Goal: Use online tool/utility: Use online tool/utility

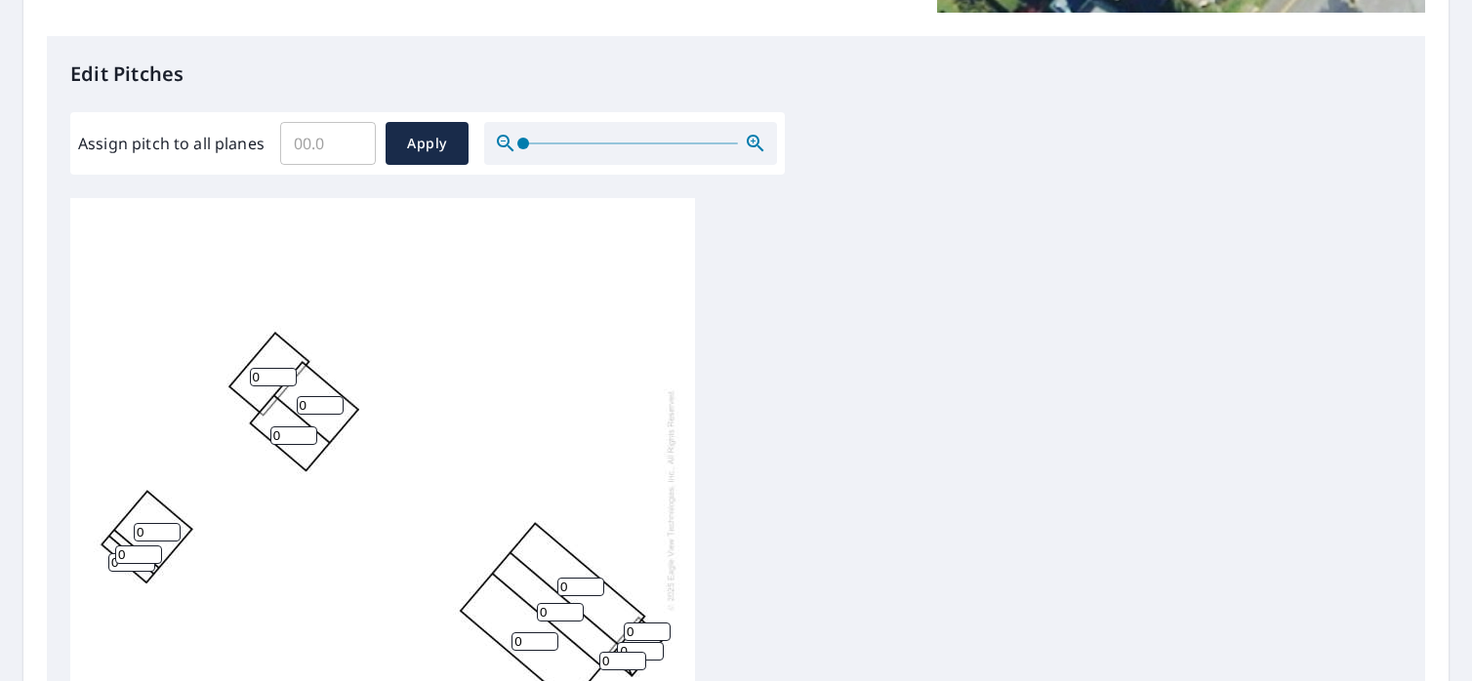
scroll to position [683, 0]
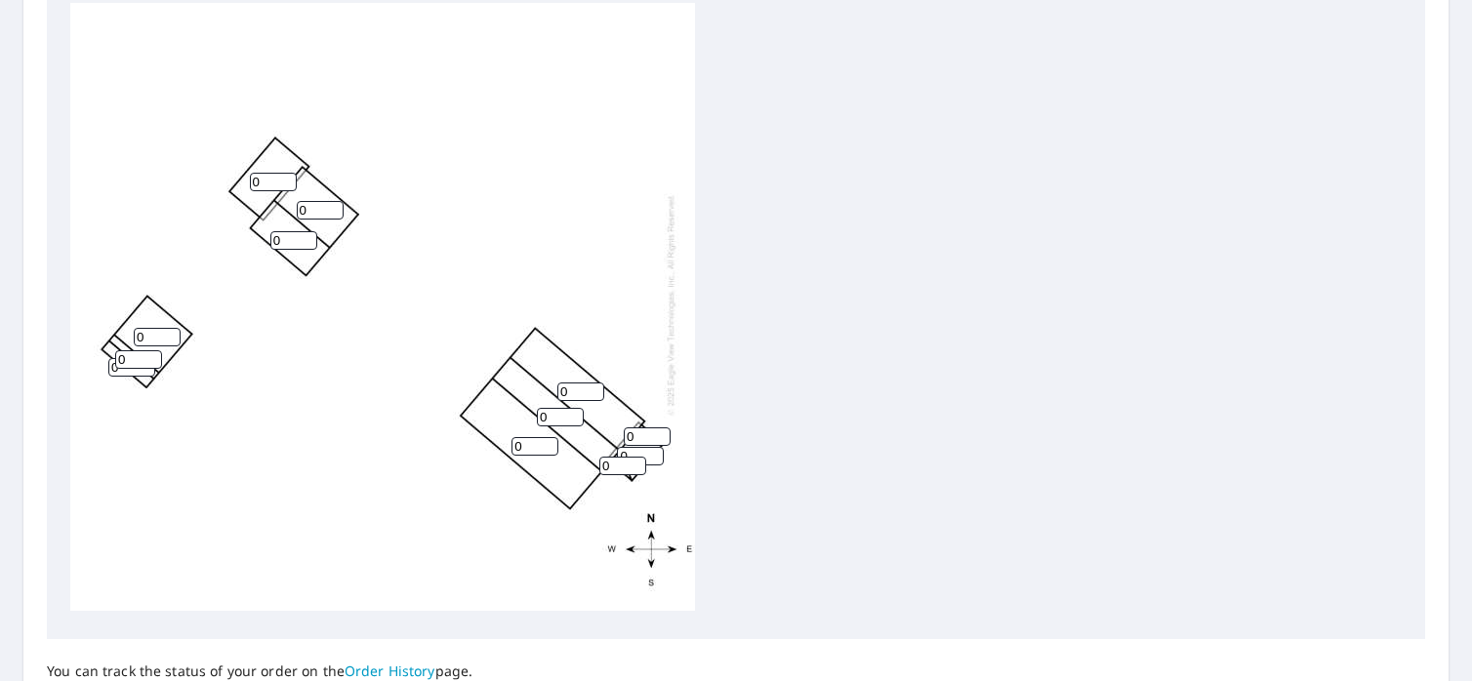
click at [318, 216] on div "0 0 0 0 0 0 0 0 0 0 0 0" at bounding box center [382, 304] width 625 height 613
drag, startPoint x: 312, startPoint y: 216, endPoint x: 291, endPoint y: 216, distance: 21.5
click at [291, 216] on div "0 0 0 0 0 0 0 0 0 0 0 0" at bounding box center [382, 304] width 625 height 613
drag, startPoint x: 292, startPoint y: 216, endPoint x: 280, endPoint y: 229, distance: 18.0
click at [280, 229] on div "0 0 0 0 0 0 0 0 0 0 0 0" at bounding box center [382, 304] width 625 height 613
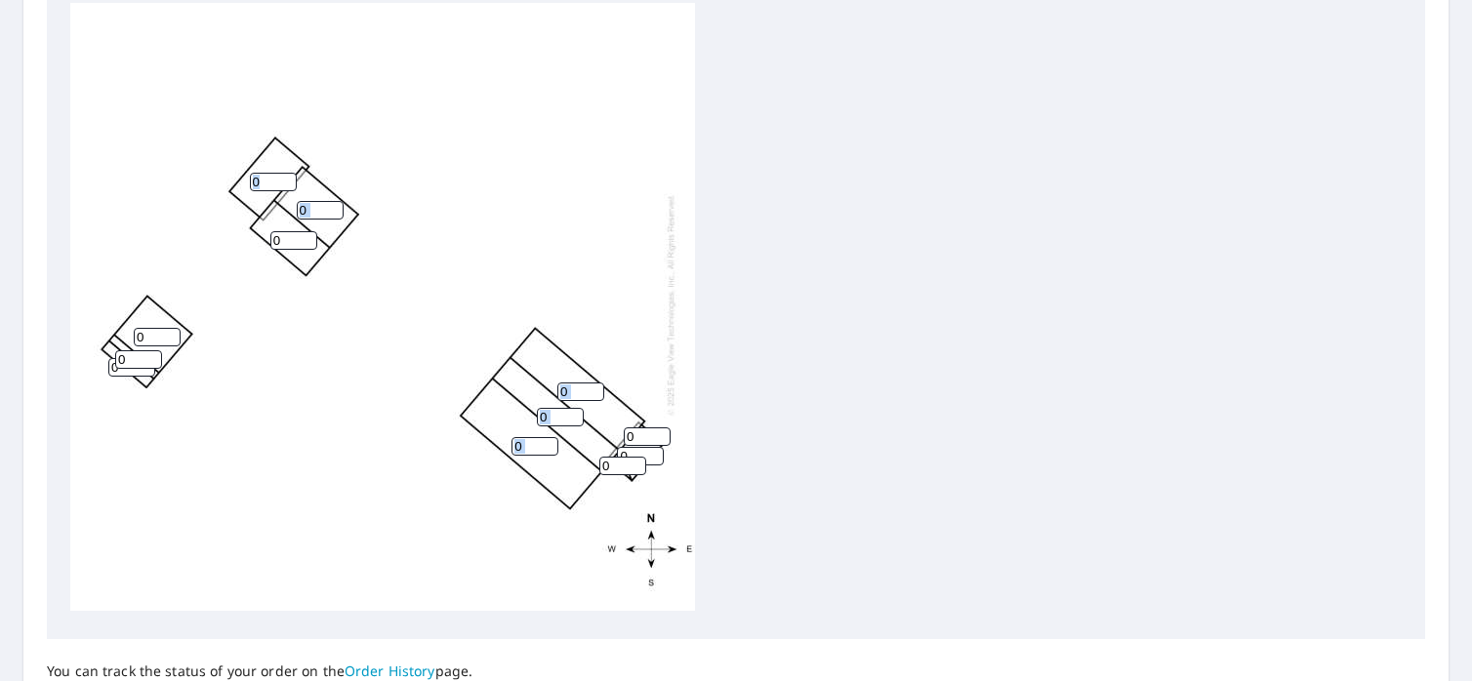
scroll to position [0, 0]
click at [534, 426] on div "0 0 0 0 0 0 0 0 0 0 0 0" at bounding box center [382, 309] width 625 height 613
drag, startPoint x: 529, startPoint y: 456, endPoint x: 448, endPoint y: 440, distance: 82.5
click at [448, 440] on div "0 0 0 0 0 0 0 0 0 0 0 0" at bounding box center [382, 309] width 625 height 613
type input "4"
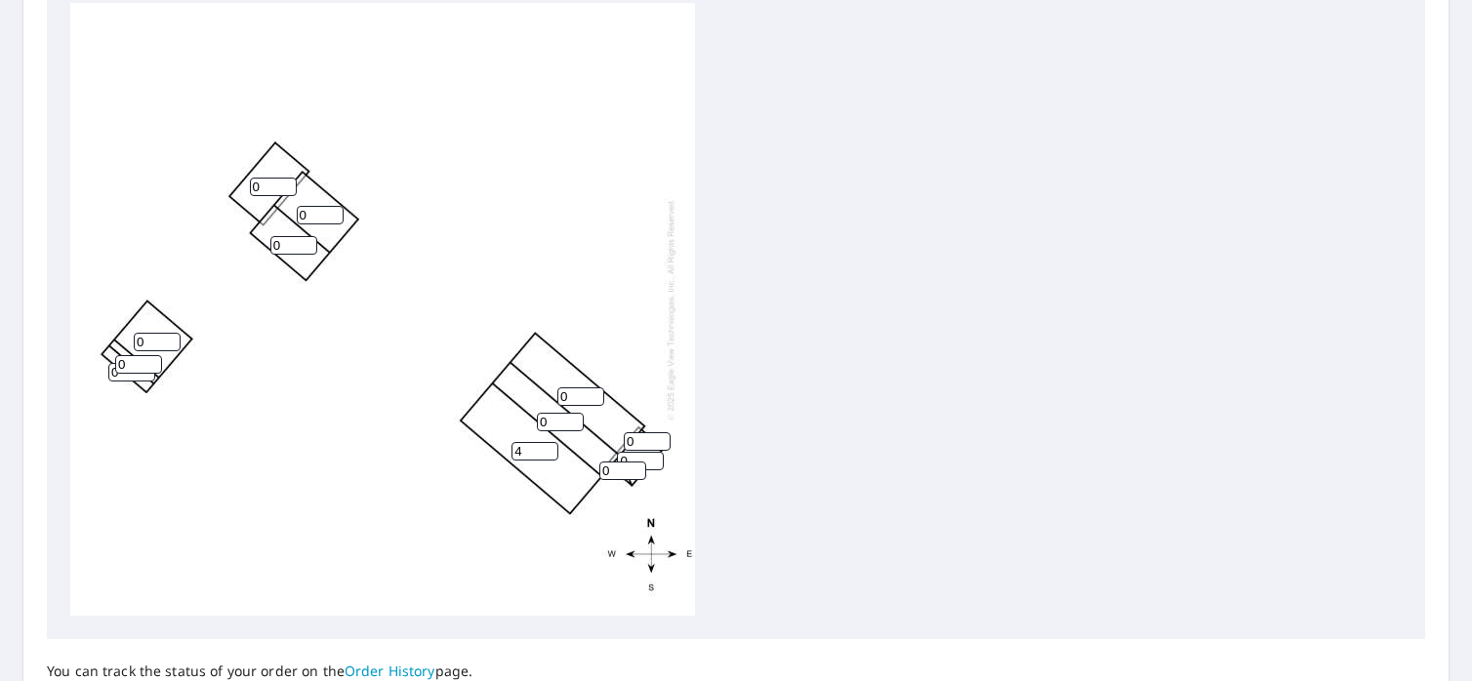
click at [559, 435] on div "4 0 0 0 0 0 0 0 0 0 0 0" at bounding box center [382, 309] width 625 height 613
drag, startPoint x: 562, startPoint y: 425, endPoint x: 477, endPoint y: 424, distance: 84.9
click at [477, 424] on div "4 0 0 0 0 0 0 0 0 0 0 0" at bounding box center [382, 309] width 625 height 613
type input "9"
drag, startPoint x: 572, startPoint y: 395, endPoint x: 545, endPoint y: 395, distance: 27.3
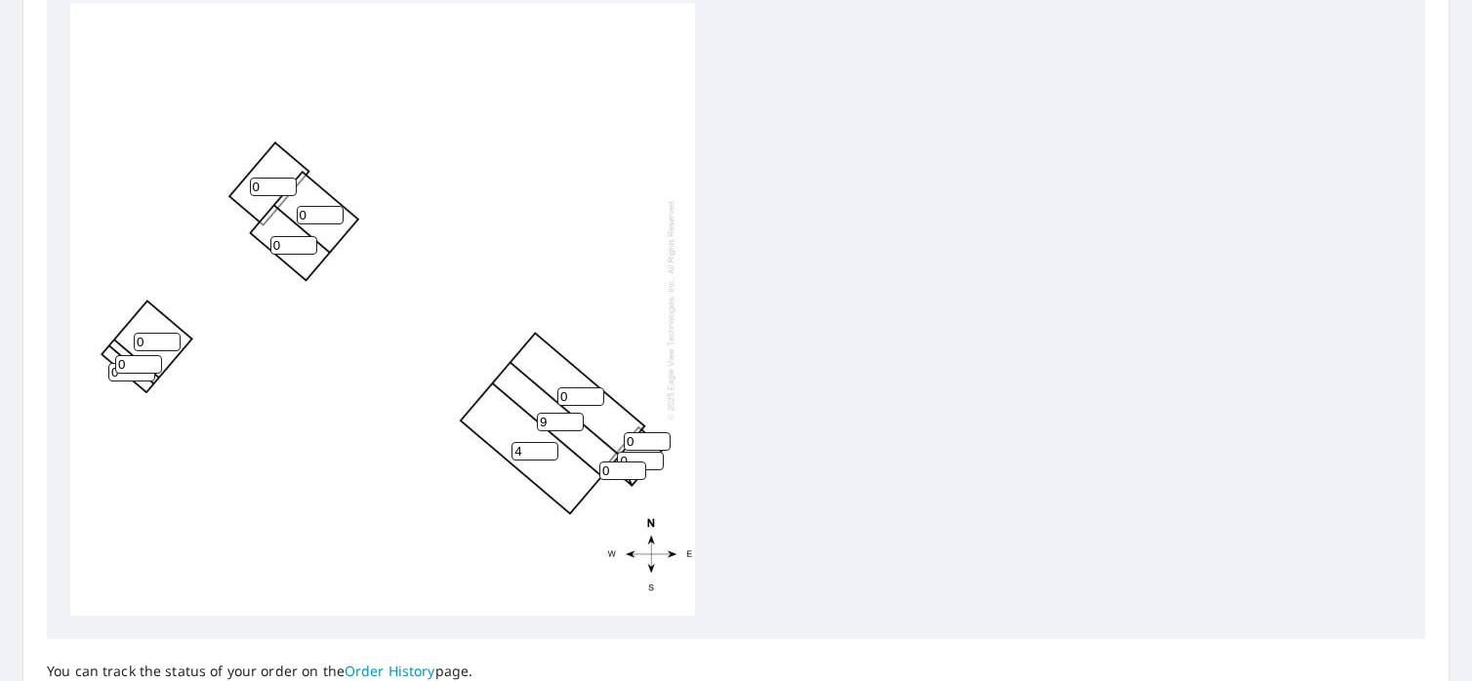
click at [545, 395] on div "4 0 9 0 0 0 0 0 0 0 0 0" at bounding box center [382, 309] width 625 height 613
type input "9"
drag, startPoint x: 642, startPoint y: 444, endPoint x: 588, endPoint y: 431, distance: 55.2
click at [588, 431] on div "4 9 9 0 0 0 0 0 0 0 0 0" at bounding box center [382, 309] width 625 height 613
type input "3"
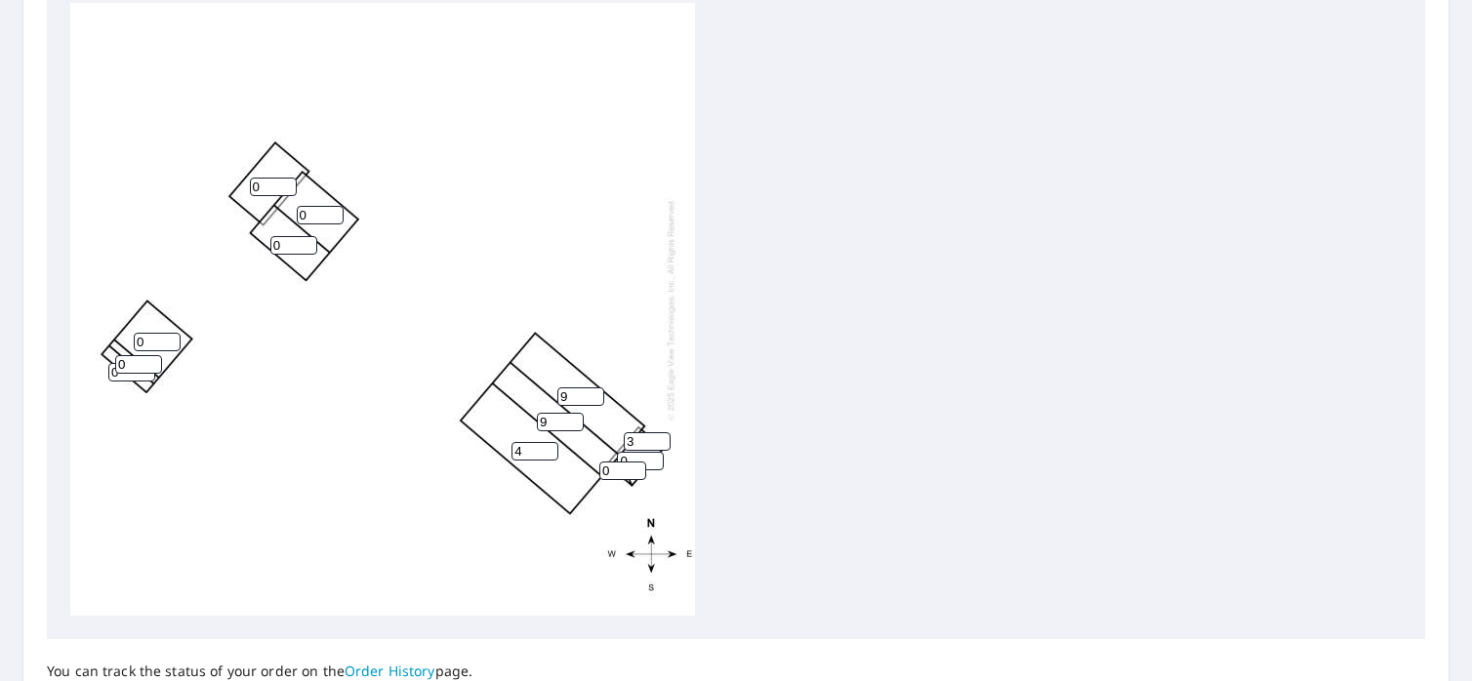
drag, startPoint x: 647, startPoint y: 462, endPoint x: 636, endPoint y: 460, distance: 10.9
click at [636, 460] on input "0" at bounding box center [640, 461] width 47 height 19
type input "3"
click at [621, 471] on input "0" at bounding box center [622, 471] width 47 height 19
drag, startPoint x: 621, startPoint y: 471, endPoint x: 574, endPoint y: 471, distance: 46.8
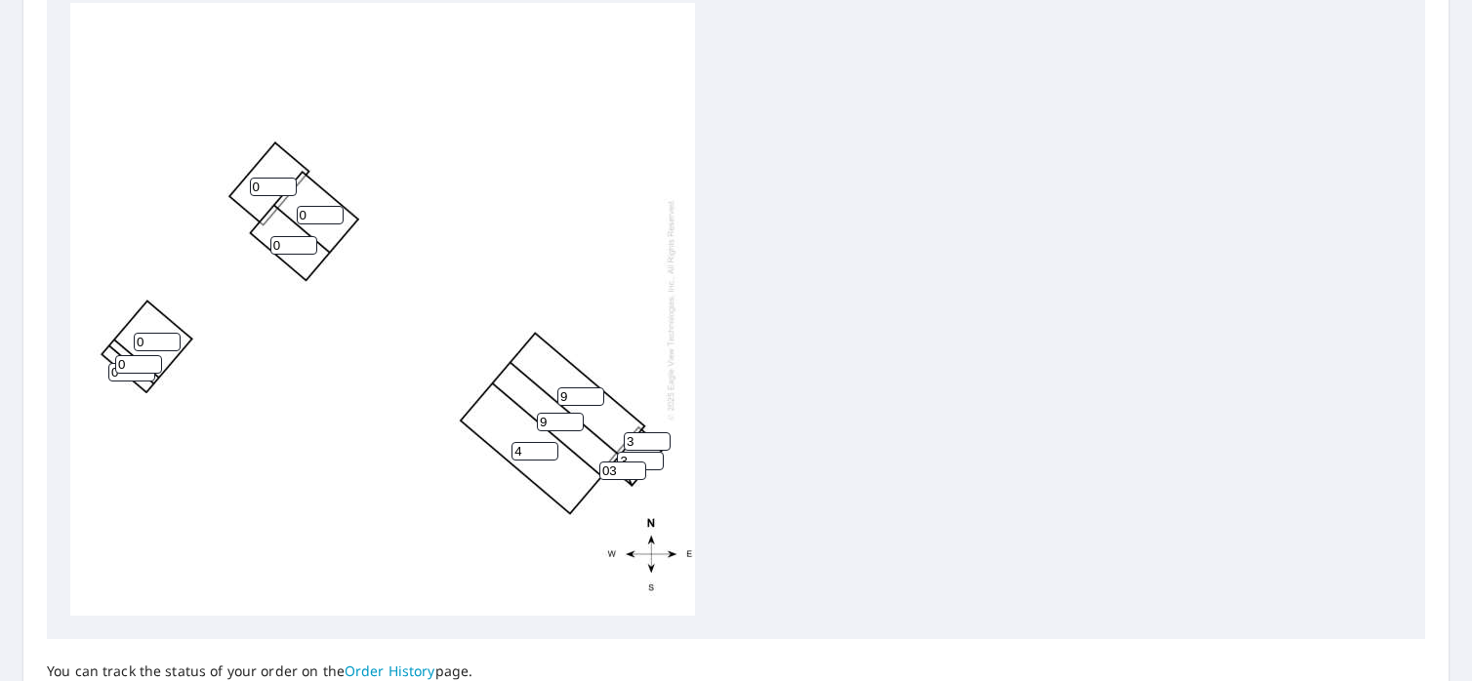
click at [575, 471] on div "4 9 9 0 0 0 0 3 0 0 3 03" at bounding box center [382, 309] width 625 height 613
type input "3"
drag, startPoint x: 290, startPoint y: 203, endPoint x: 223, endPoint y: 201, distance: 66.4
click at [224, 201] on div "4 9 9 0 0 0 0 3 0 0 3 3" at bounding box center [382, 309] width 625 height 613
type input "3"
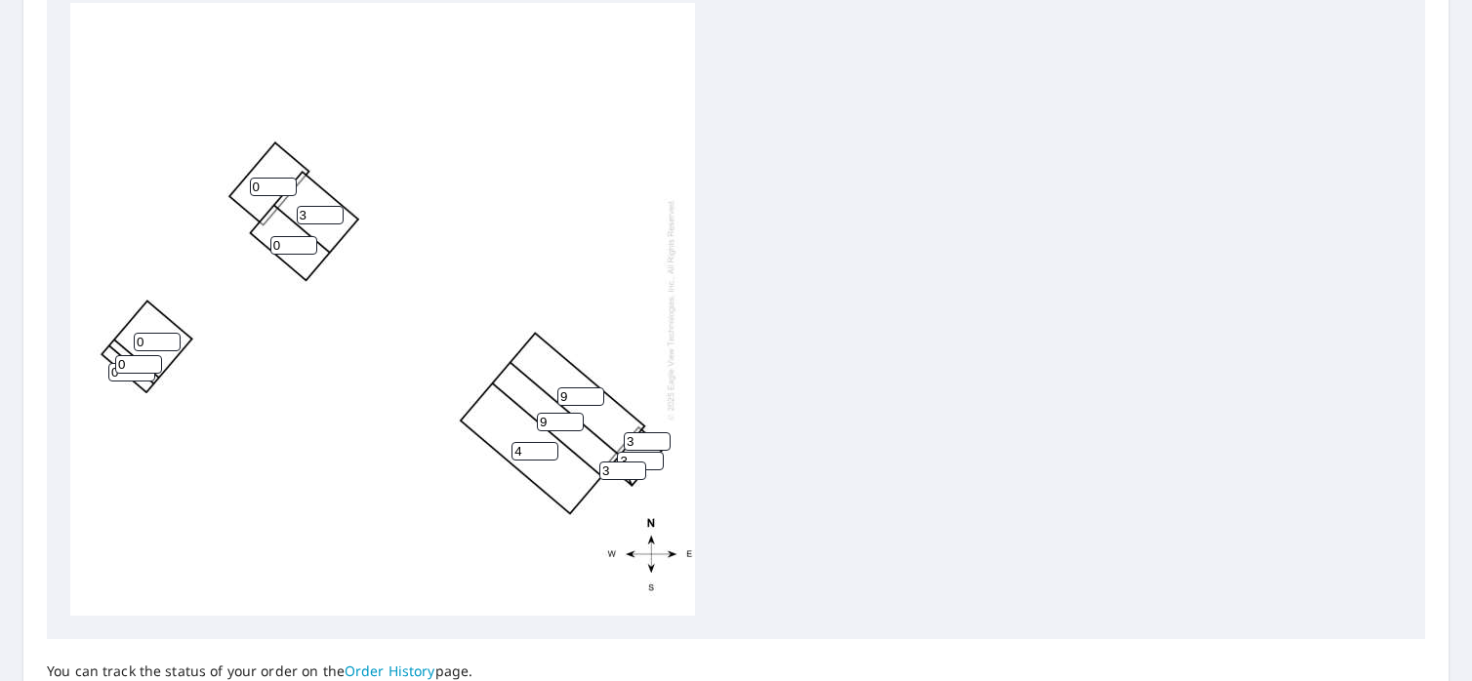
drag, startPoint x: 285, startPoint y: 238, endPoint x: 229, endPoint y: 237, distance: 55.6
click at [231, 236] on div "4 9 9 3 0 0 0 3 0 0 3 3" at bounding box center [382, 309] width 625 height 613
type input "3"
drag, startPoint x: 266, startPoint y: 182, endPoint x: 205, endPoint y: 182, distance: 61.5
click at [207, 182] on div "4 9 9 3 0 0 3 3 0 0 3 3" at bounding box center [382, 309] width 625 height 613
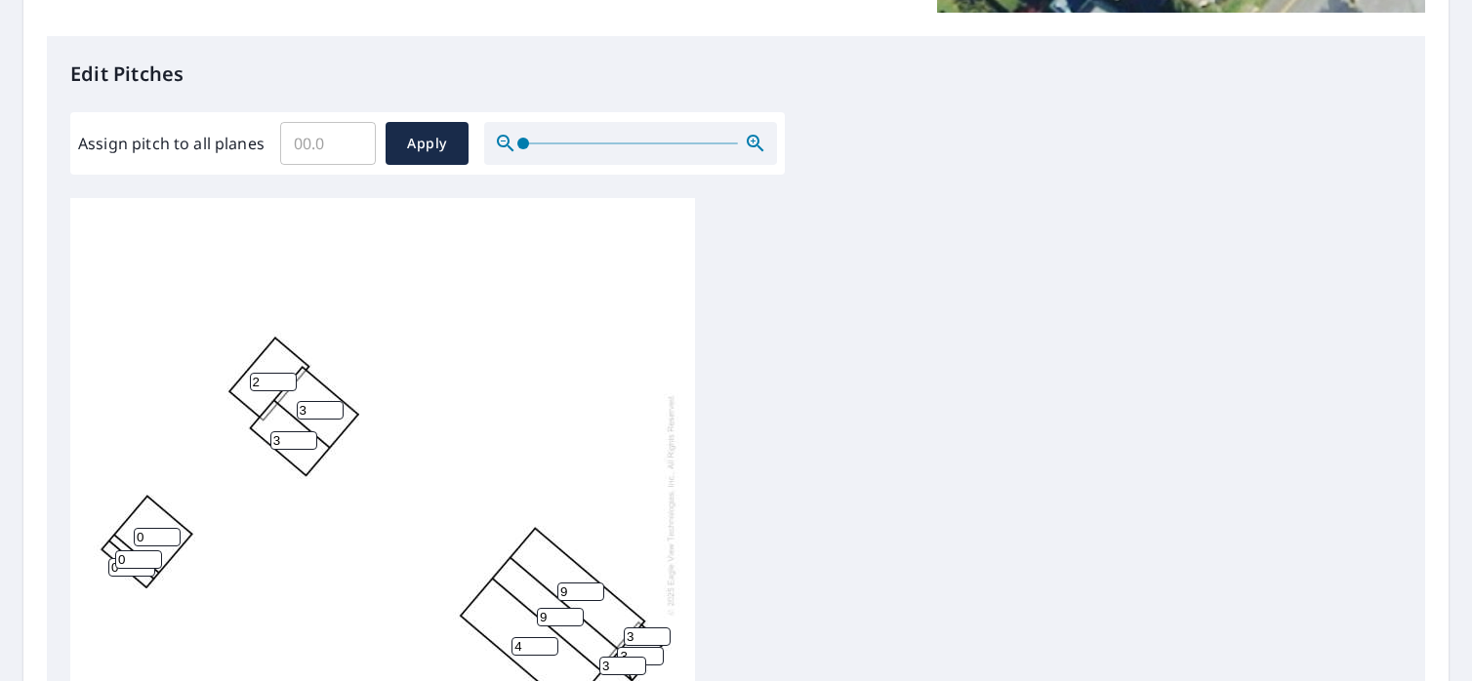
scroll to position [20, 0]
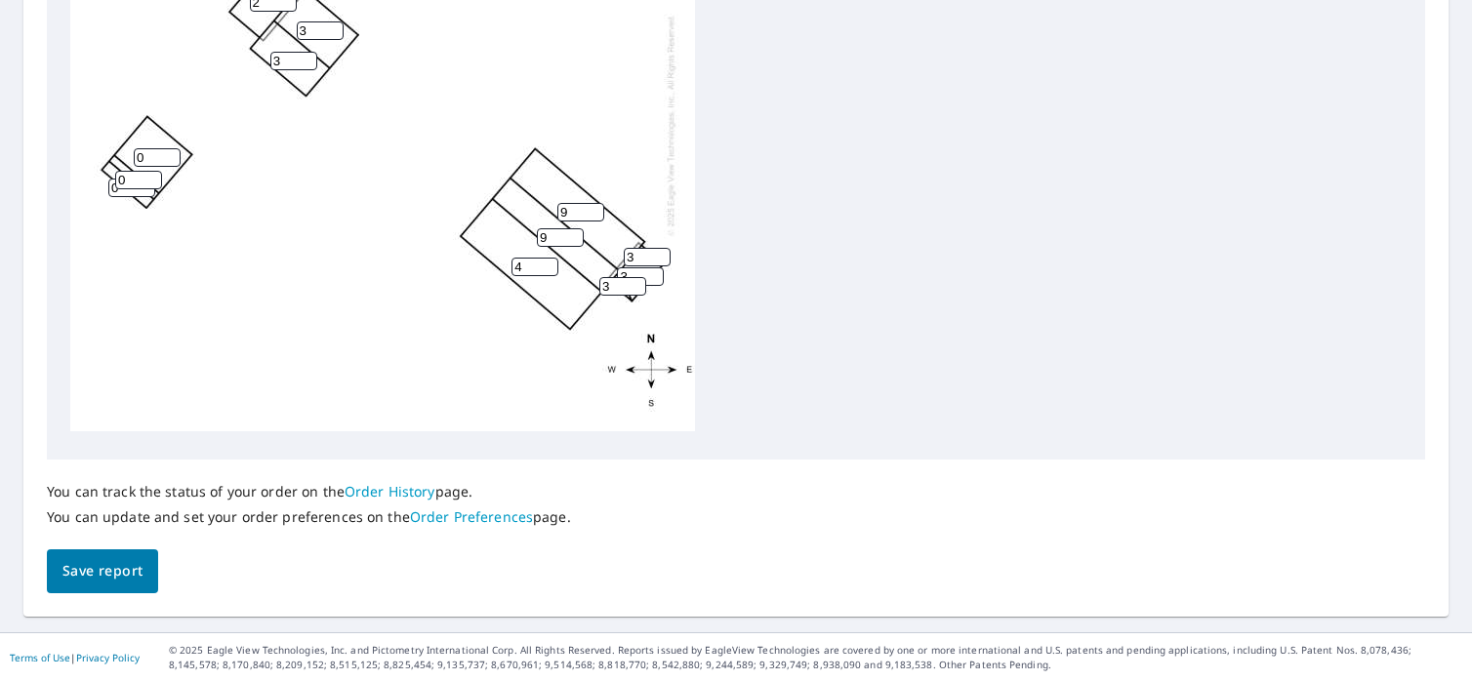
type input "2"
click at [119, 563] on span "Save report" at bounding box center [102, 571] width 80 height 24
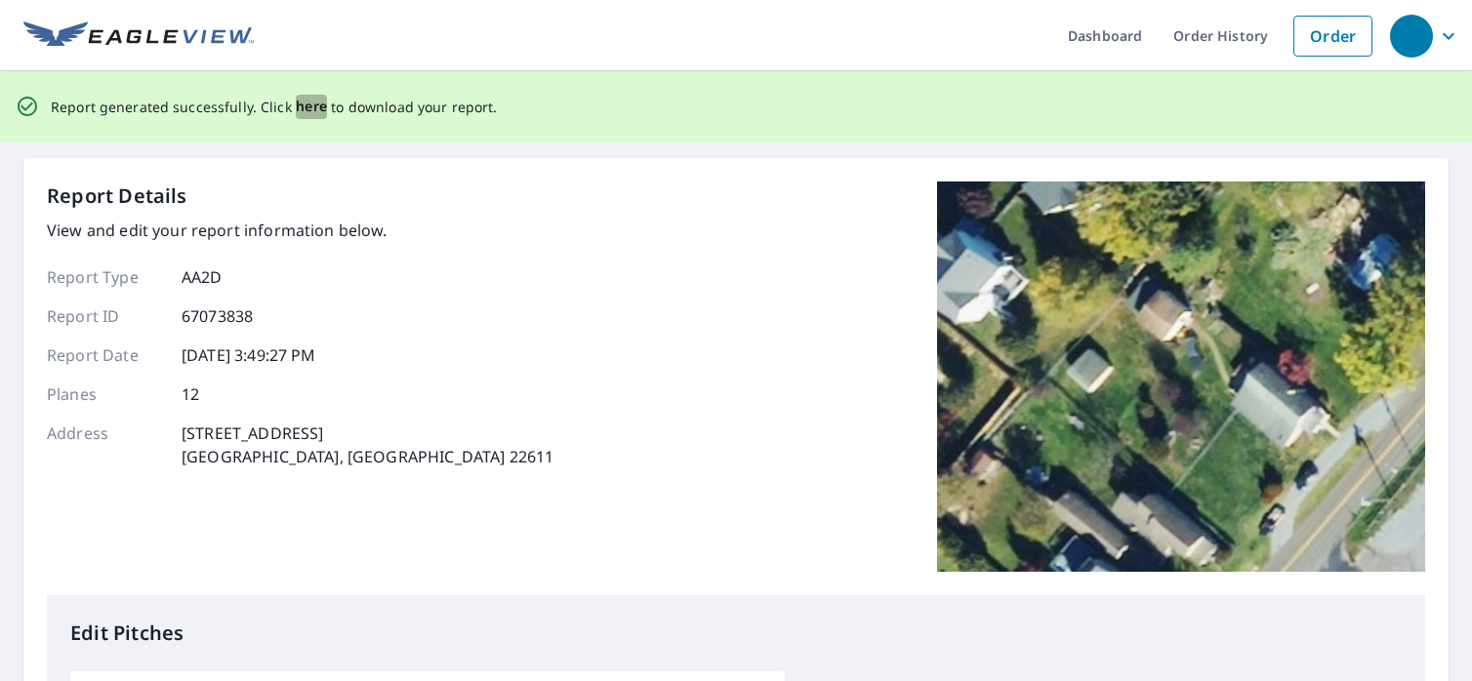
click at [301, 109] on span "here" at bounding box center [312, 107] width 32 height 24
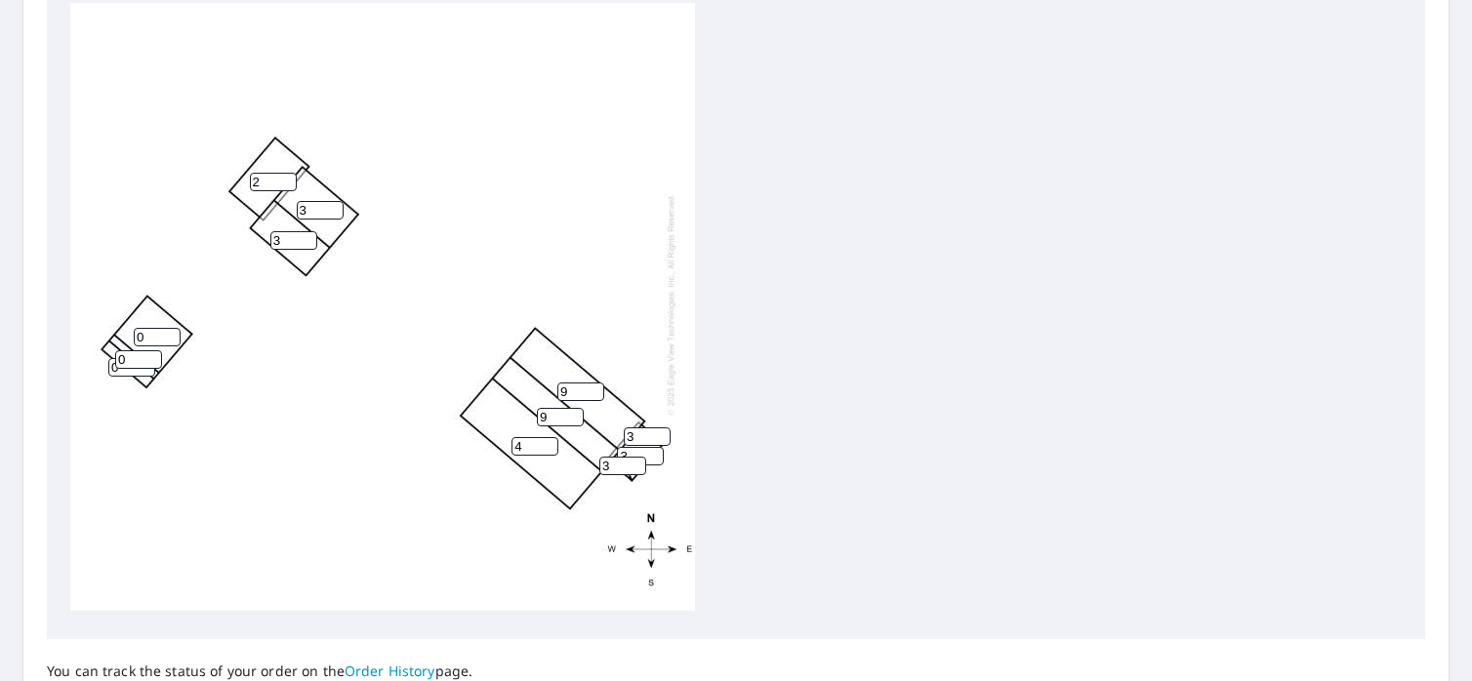
scroll to position [863, 0]
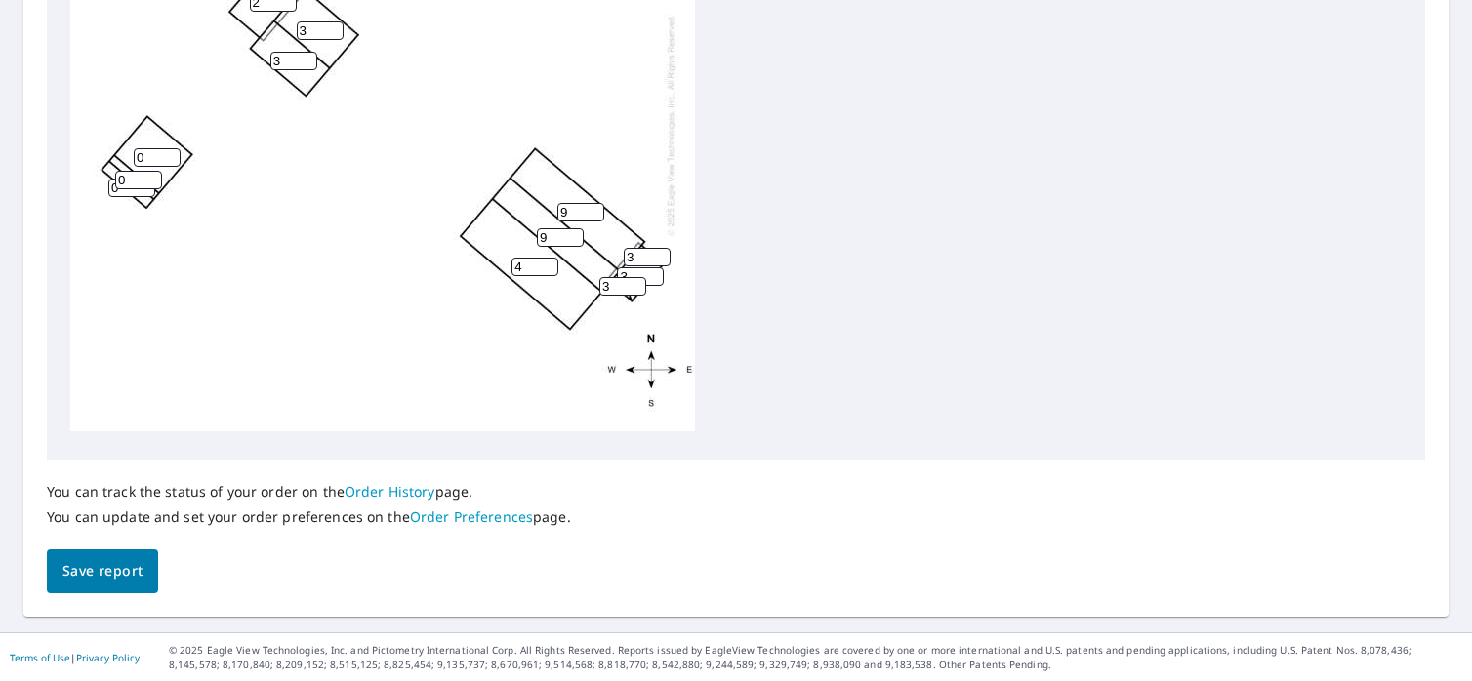
click at [105, 568] on span "Save report" at bounding box center [102, 571] width 80 height 24
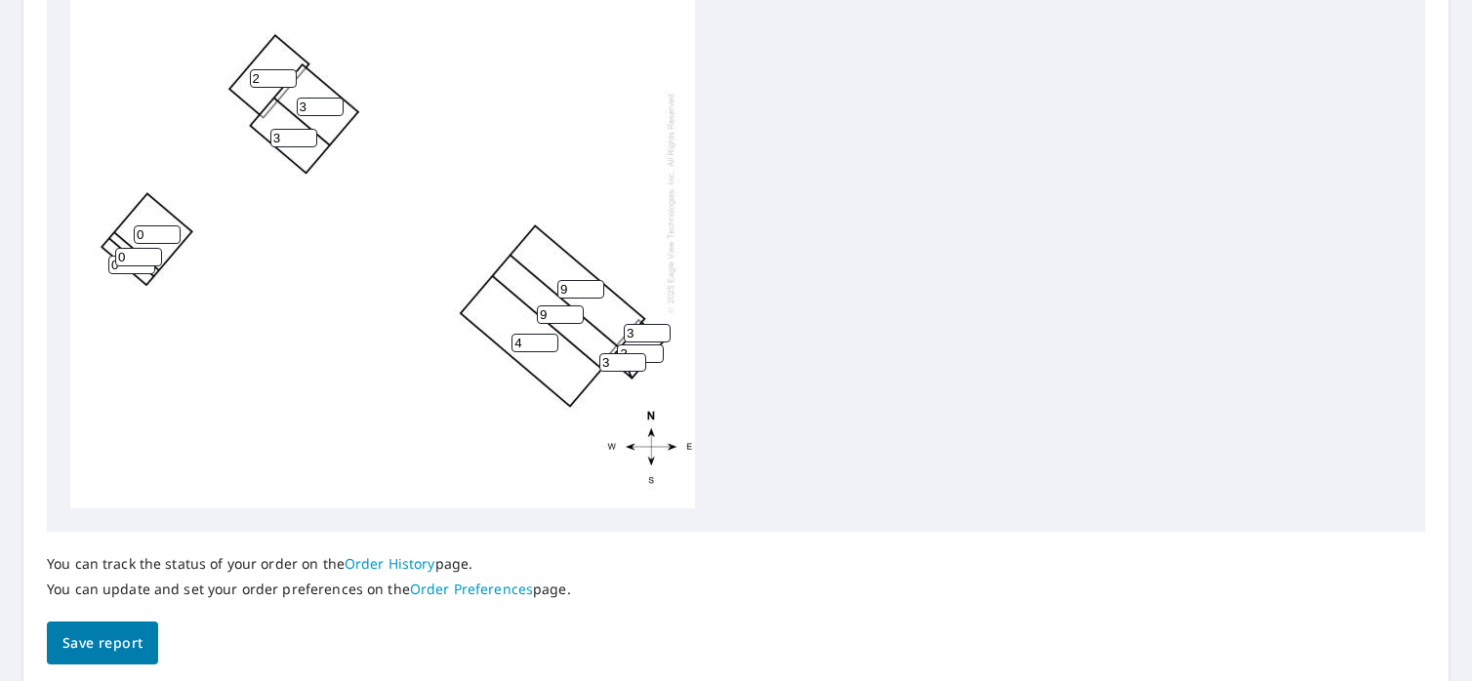
scroll to position [0, 0]
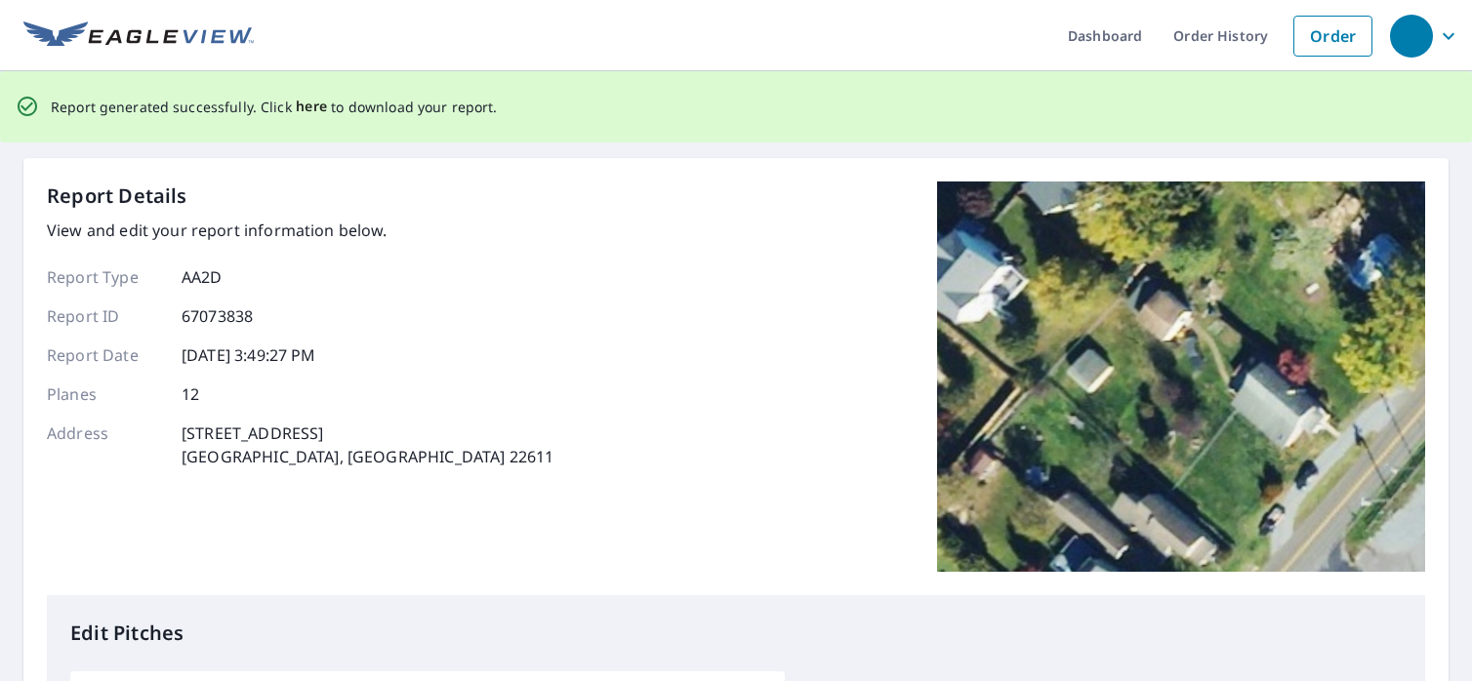
click at [311, 106] on span "here" at bounding box center [312, 107] width 32 height 24
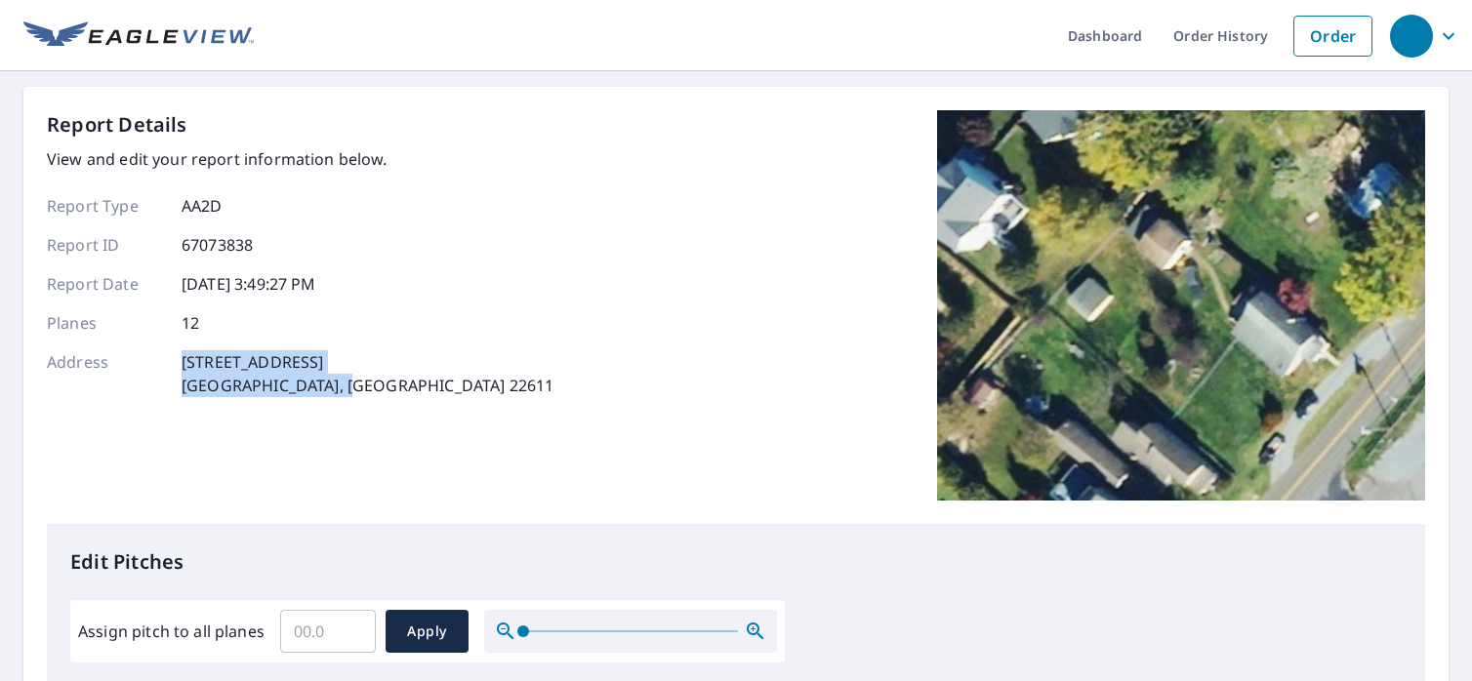
drag, startPoint x: 181, startPoint y: 362, endPoint x: 354, endPoint y: 384, distance: 175.2
click at [354, 384] on div "Address [STREET_ADDRESS]" at bounding box center [300, 373] width 506 height 47
copy p "[STREET_ADDRESS]"
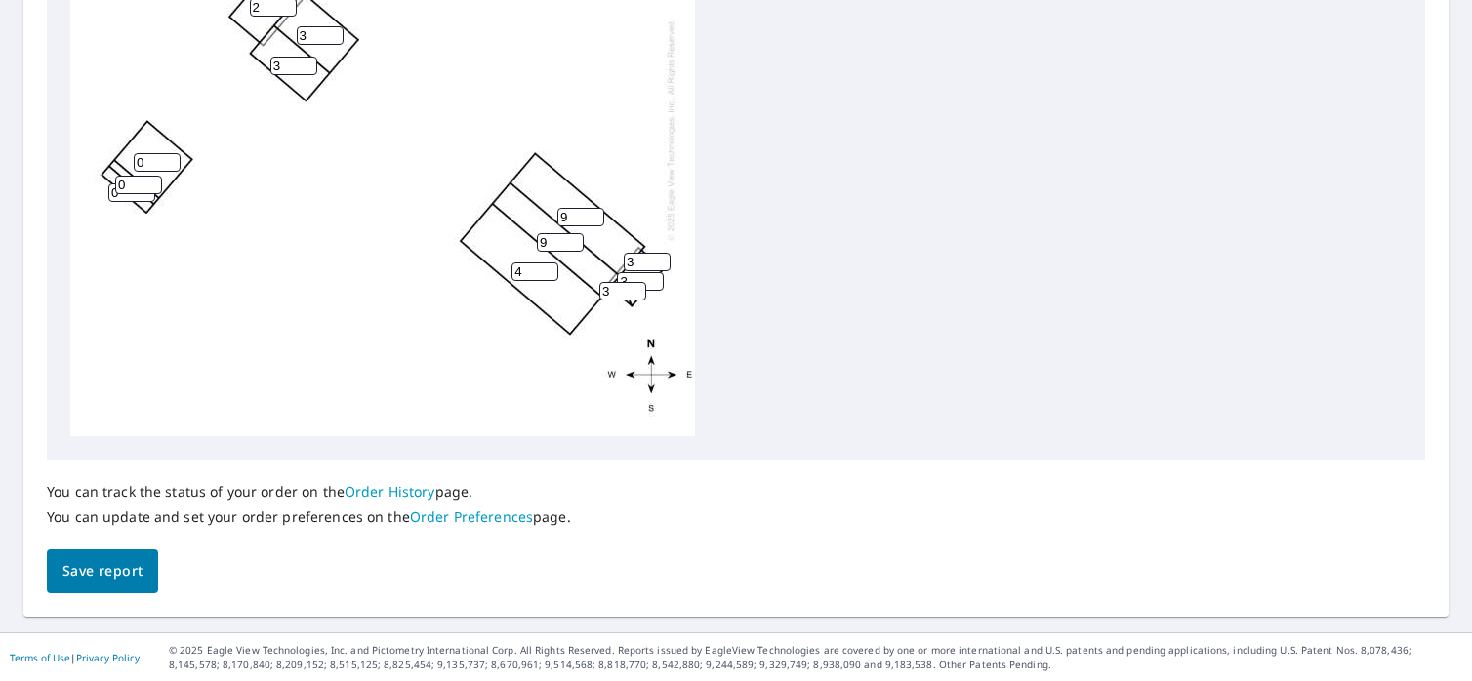
scroll to position [20, 0]
